Goal: Task Accomplishment & Management: Complete application form

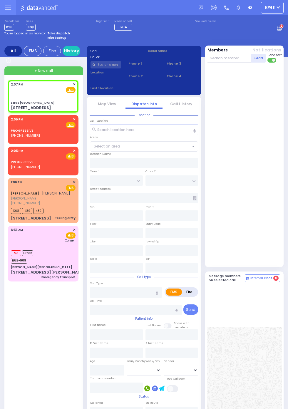
select select
radio input "true"
select select
type input "14:07"
type input "Ezras Choilim Health Center"
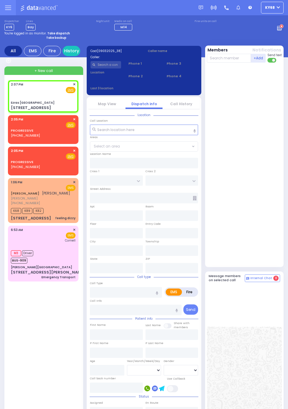
type input "VAN BUREN DR"
type input "CARTER LN"
type input "49 FOREST RD"
type input "[PERSON_NAME]"
type input "[US_STATE]"
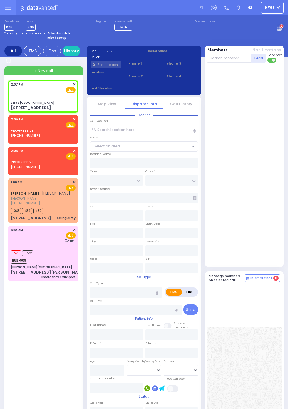
type input "10950"
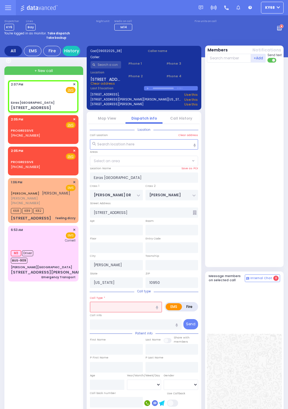
select select "SECTION 2"
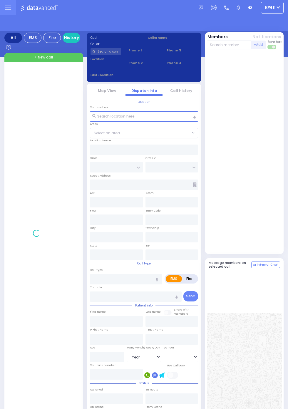
select select "Year"
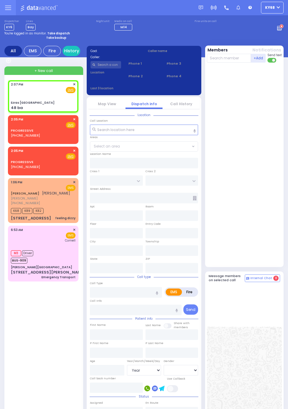
select select
radio input "true"
select select
type input "14:07"
type input "Ezras Choilim Health Center"
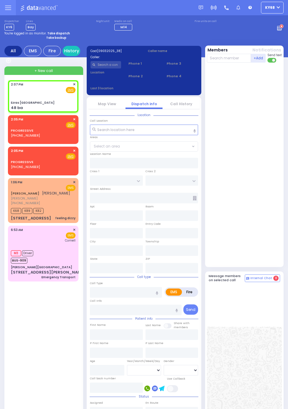
type input "VAN BUREN DR"
type input "CARTER LN"
type input "48 ba"
type input "[PERSON_NAME]"
type input "[US_STATE]"
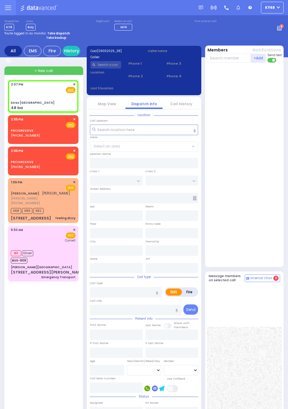
type input "10950"
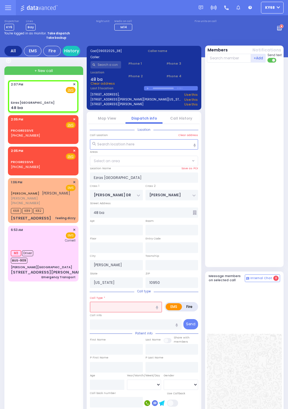
select select "SECTION 2"
select select
radio input "true"
select select
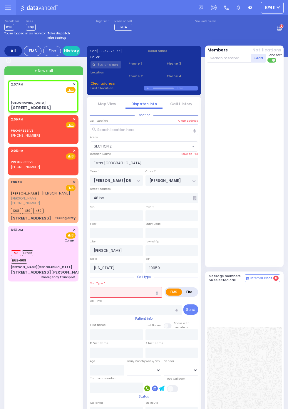
type input "[GEOGRAPHIC_DATA]"
type input "MERON DR"
type input "RATZFERT WAY"
type input "[STREET_ADDRESS]"
type input "8"
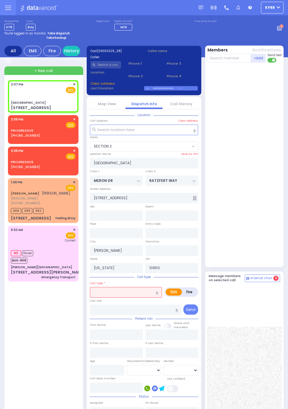
type input "2"
type input "10930"
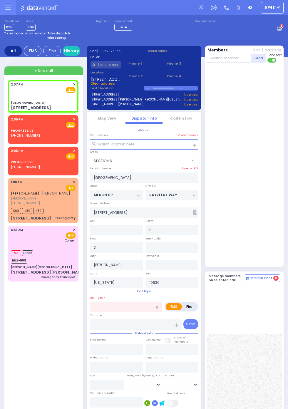
select select "SECTION 6"
select select
radio input "true"
select select
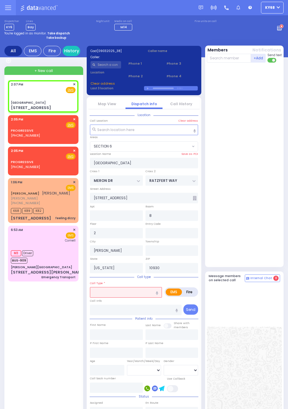
type input "3"
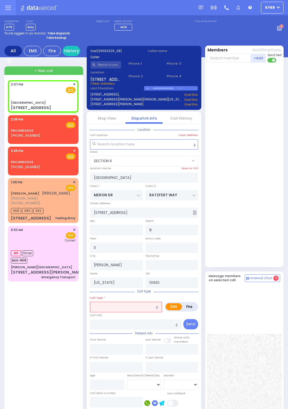
select select "SECTION 6"
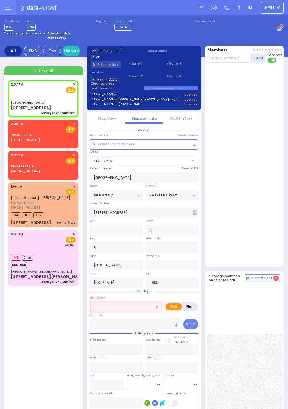
select select
type input "Emergency Transport"
radio input "true"
select select
select select "SECTION 6"
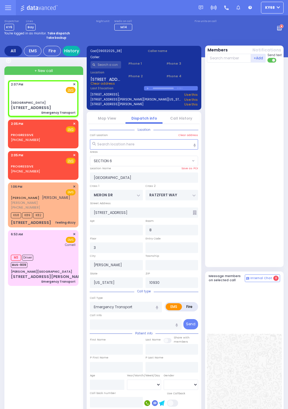
click at [73, 50] on link "History" at bounding box center [72, 51] width 18 height 10
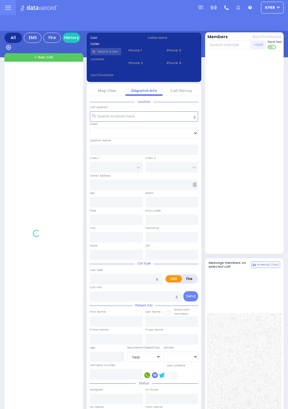
select select "Year"
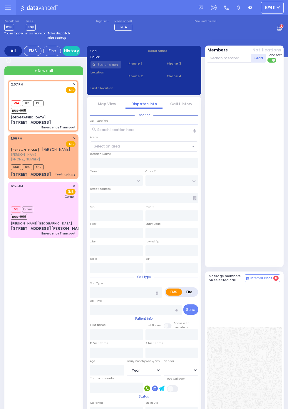
select select
type input "Emergency Transport"
radio input "true"
select select
type input "14:07"
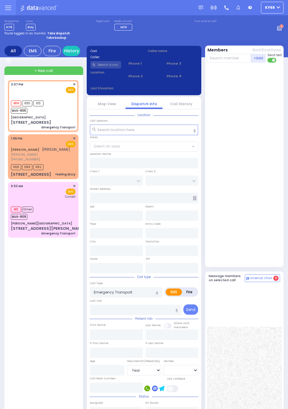
type input "14:09"
type input "[GEOGRAPHIC_DATA]"
type input "MERON DR"
type input "RATZFERT WAY"
type input "[STREET_ADDRESS]"
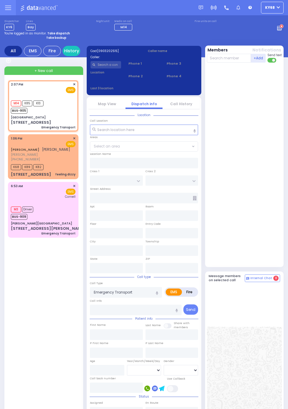
type input "8"
type input "3"
type input "Kiryas Joel"
type input "New York"
type input "10930"
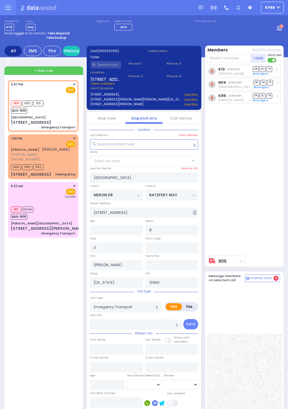
select select "SECTION 6"
click at [284, 29] on circle at bounding box center [282, 26] width 4 height 4
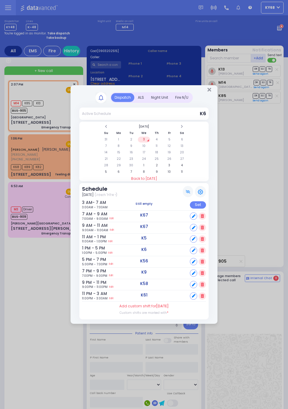
click at [139, 97] on div "ALS" at bounding box center [140, 97] width 13 height 9
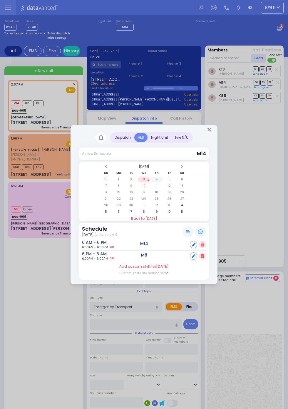
click at [157, 181] on td "4" at bounding box center [157, 180] width 12 height 6
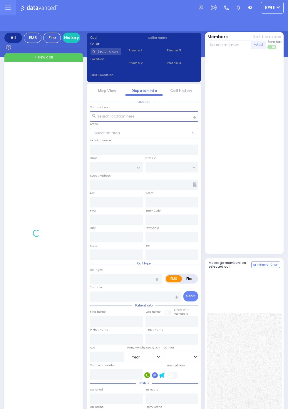
select select "Year"
